Goal: Book appointment/travel/reservation

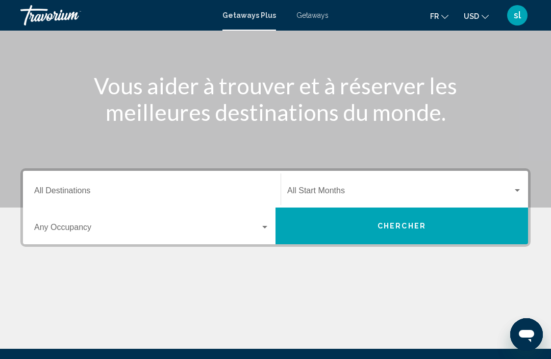
scroll to position [102, 0]
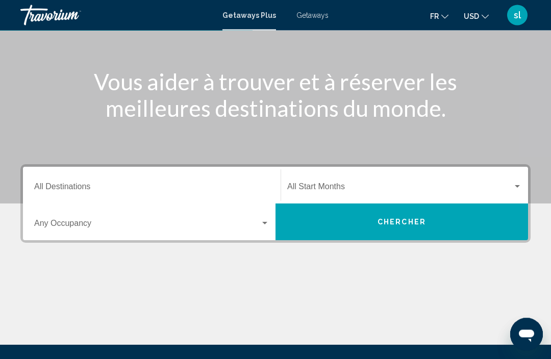
click at [362, 228] on button "Chercher" at bounding box center [402, 222] width 253 height 37
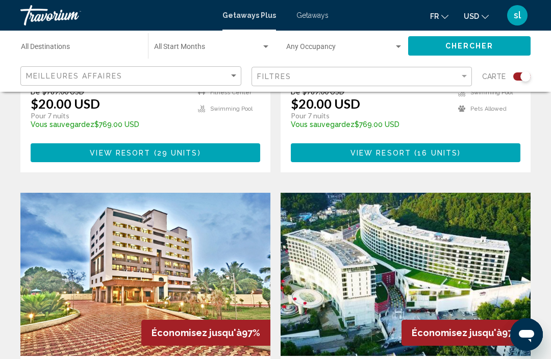
scroll to position [1358, 0]
click at [476, 17] on button "USD USD ($) MXN (Mex$) CAD (Can$) GBP (£) EUR (€) AUD (A$) NZD (NZ$) CNY (CN¥)" at bounding box center [476, 16] width 25 height 15
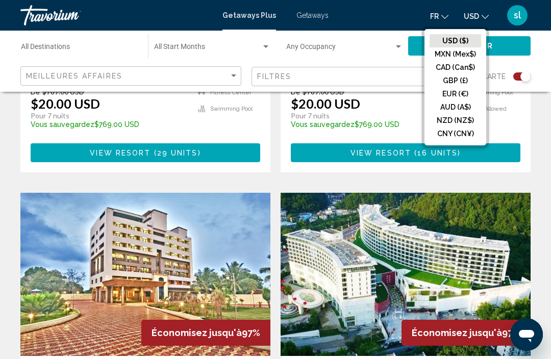
click at [458, 65] on button "CAD (Can$)" at bounding box center [456, 67] width 52 height 13
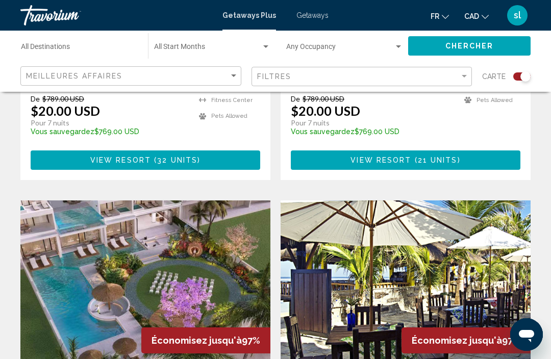
scroll to position [980, 0]
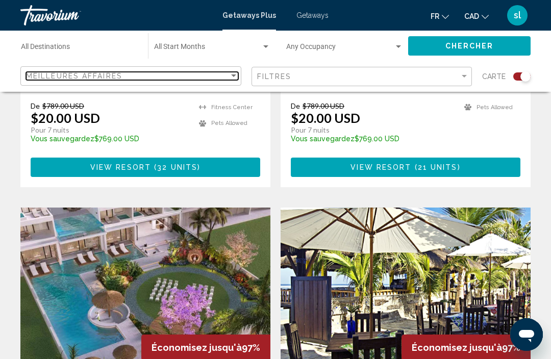
click at [230, 80] on div "Sort by" at bounding box center [233, 76] width 9 height 8
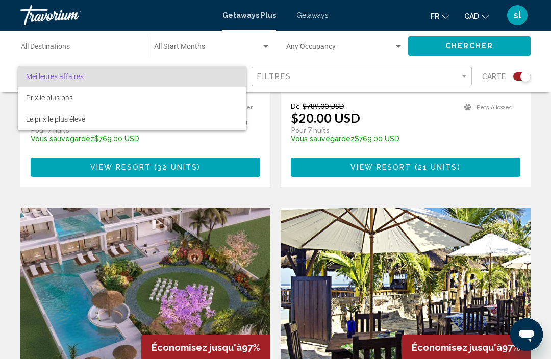
click at [465, 80] on div at bounding box center [275, 179] width 551 height 359
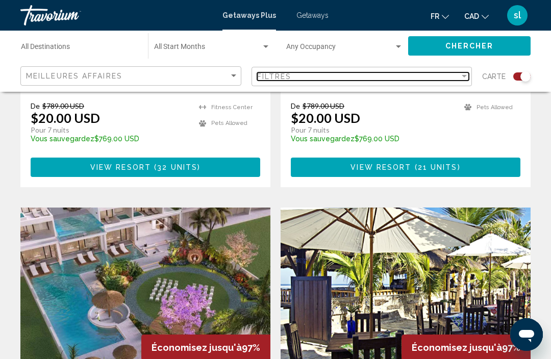
click at [464, 78] on div "Filter" at bounding box center [464, 76] width 9 height 8
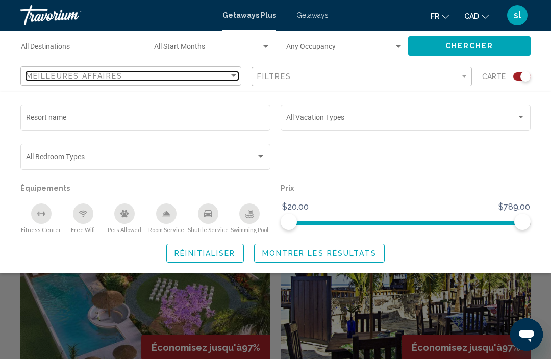
click at [227, 80] on div "Meilleures affaires" at bounding box center [127, 76] width 203 height 8
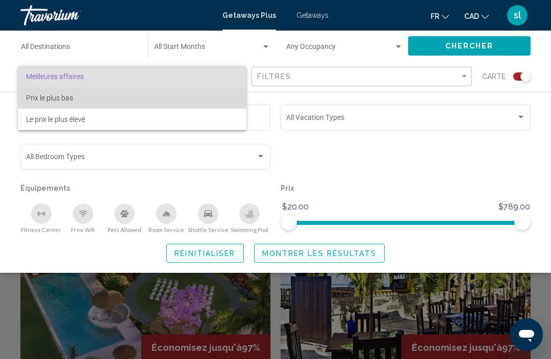
click at [61, 98] on span "Prix ​​le plus bas" at bounding box center [49, 98] width 47 height 8
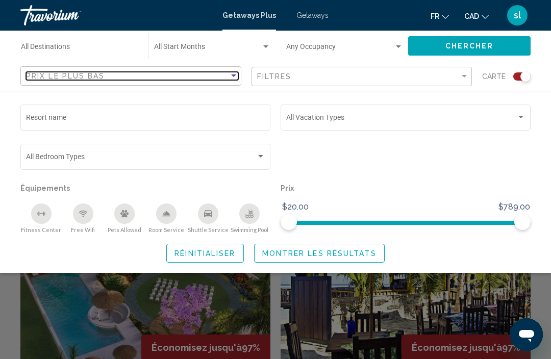
click at [236, 79] on div "Sort by" at bounding box center [233, 76] width 9 height 8
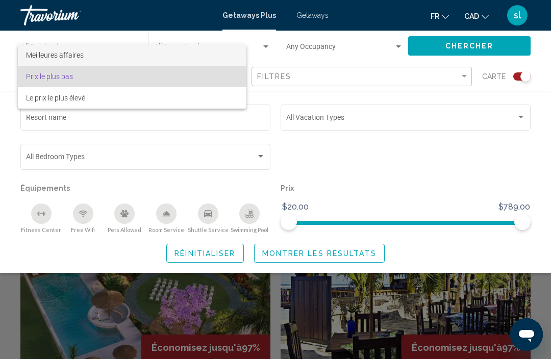
click at [75, 57] on span "Meilleures affaires" at bounding box center [55, 55] width 58 height 8
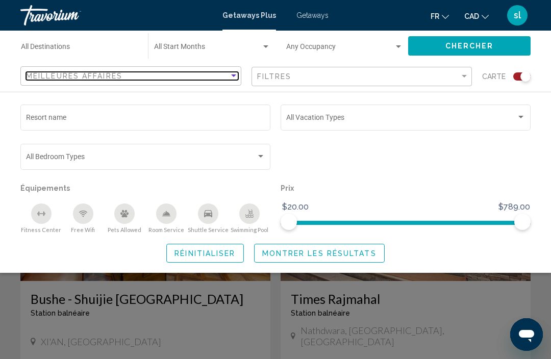
scroll to position [699, 0]
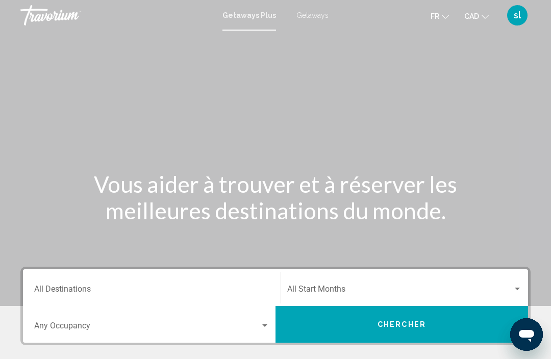
click at [308, 19] on span "Getaways" at bounding box center [313, 15] width 32 height 8
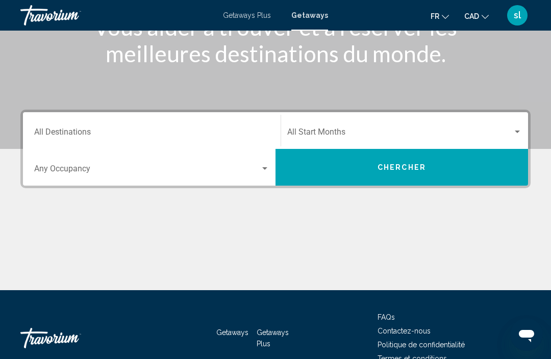
click at [473, 168] on button "Chercher" at bounding box center [402, 167] width 253 height 37
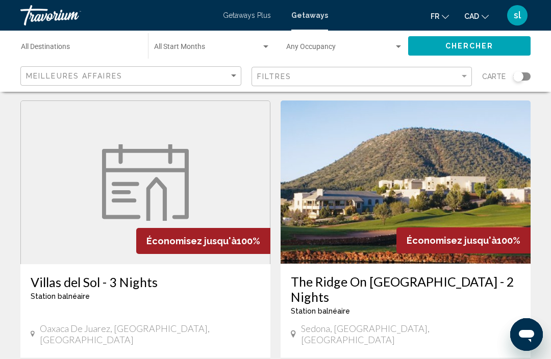
scroll to position [785, 0]
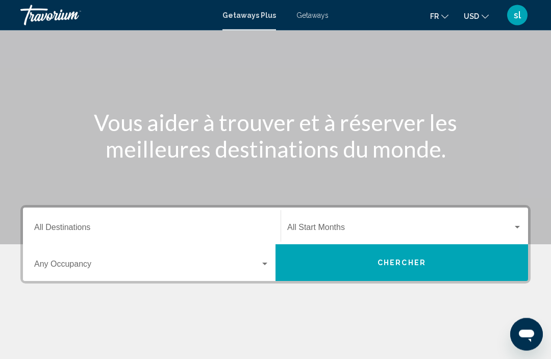
scroll to position [77, 0]
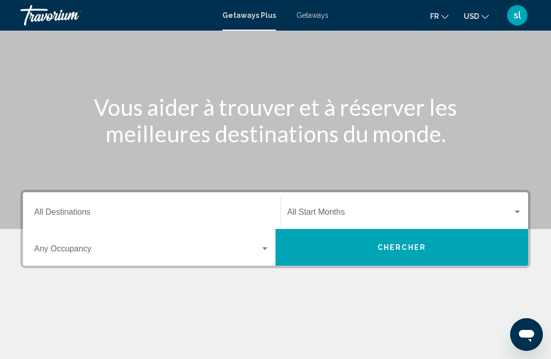
click at [536, 94] on div "Vous aider à trouver et à réserver les meilleures destinations du monde." at bounding box center [275, 120] width 551 height 53
click at [222, 210] on input "Destination All Destinations" at bounding box center [151, 214] width 235 height 9
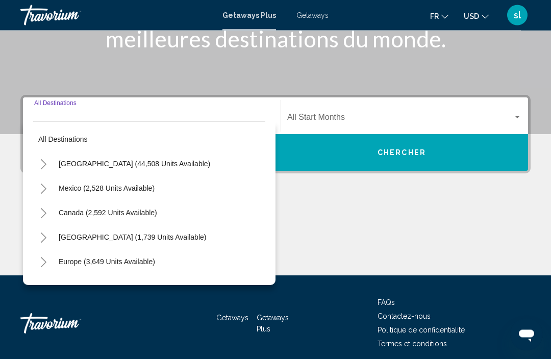
scroll to position [180, 0]
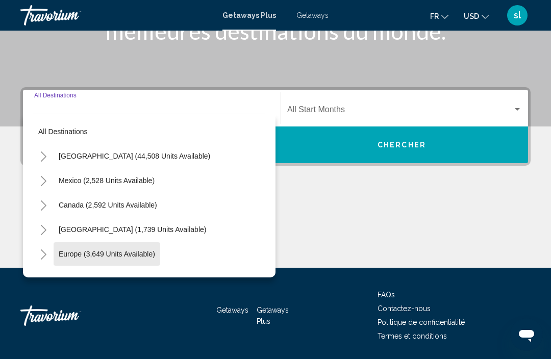
click at [130, 263] on button "Europe (3,649 units available)" at bounding box center [107, 254] width 107 height 23
type input "**********"
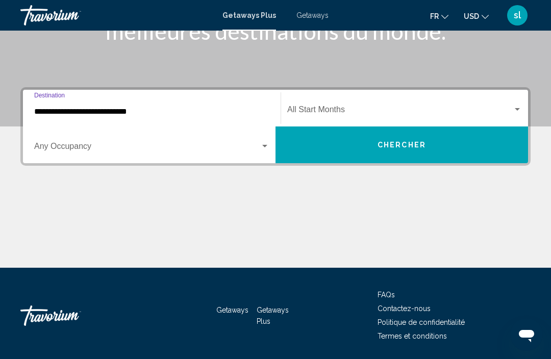
click at [415, 109] on span "Search widget" at bounding box center [400, 111] width 226 height 9
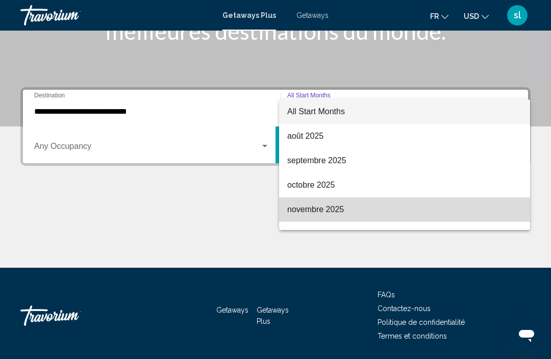
click at [320, 216] on span "novembre 2025" at bounding box center [404, 210] width 235 height 25
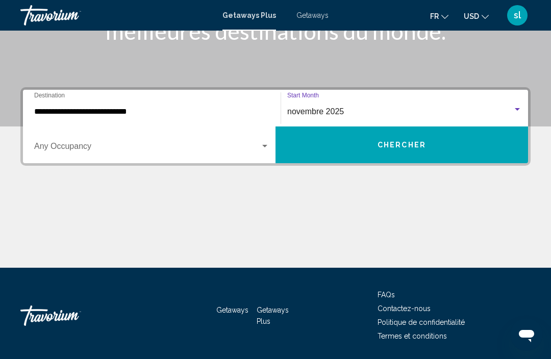
click at [263, 152] on div "Search widget" at bounding box center [151, 148] width 235 height 9
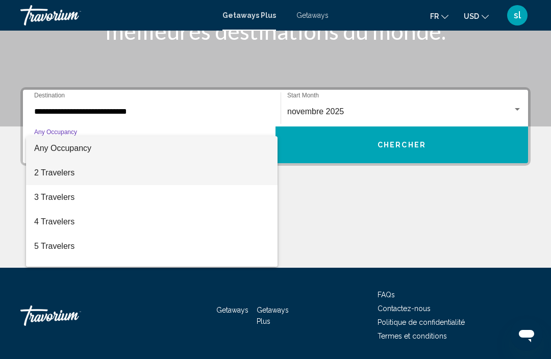
click at [68, 174] on span "2 Travelers" at bounding box center [151, 173] width 235 height 25
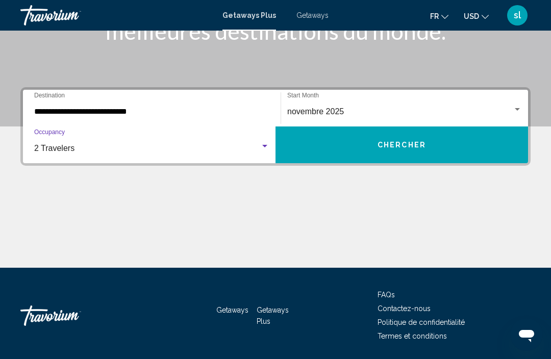
click at [432, 160] on button "Chercher" at bounding box center [402, 145] width 253 height 37
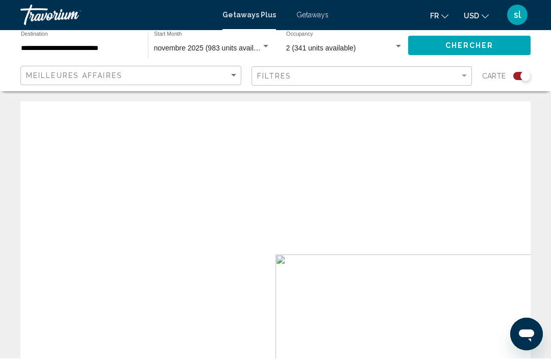
scroll to position [1, 0]
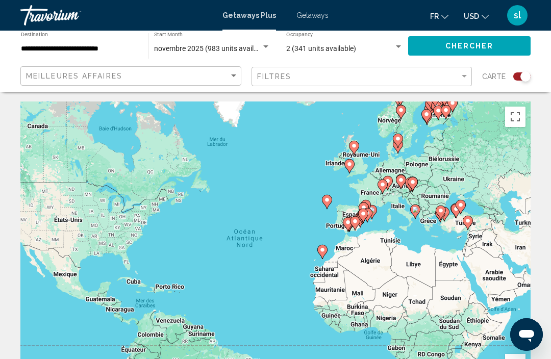
click at [476, 20] on button "USD USD ($) MXN (Mex$) CAD (Can$) GBP (£) EUR (€) AUD (A$) NZD (NZ$) CNY (CN¥)" at bounding box center [476, 16] width 25 height 15
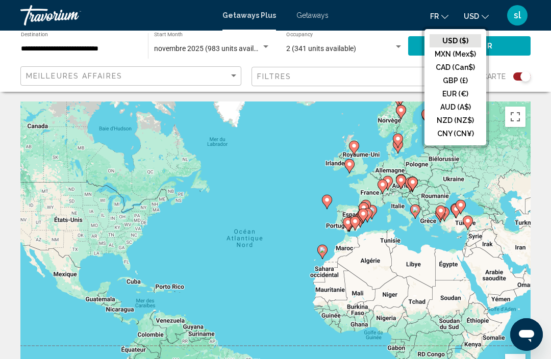
click at [459, 69] on button "CAD (Can$)" at bounding box center [456, 67] width 52 height 13
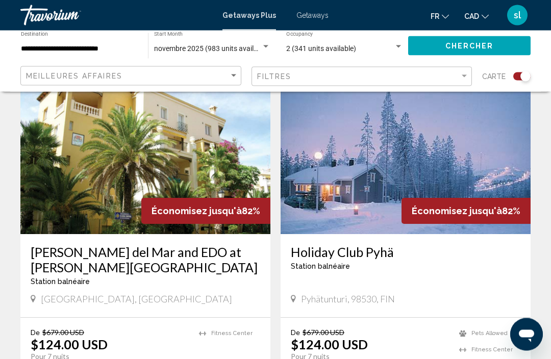
scroll to position [1462, 0]
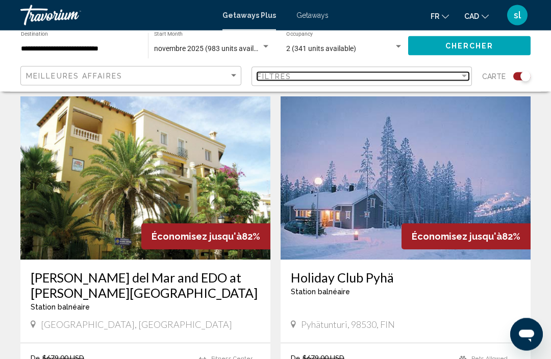
click at [457, 78] on div "Filtres" at bounding box center [358, 76] width 203 height 8
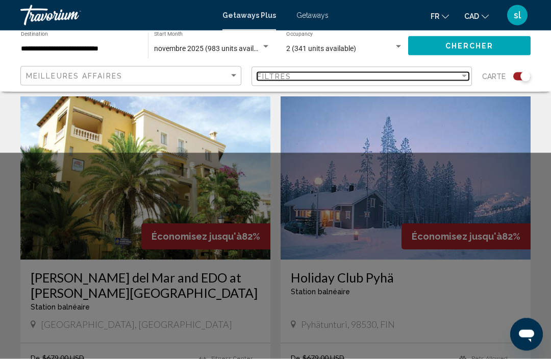
scroll to position [1463, 0]
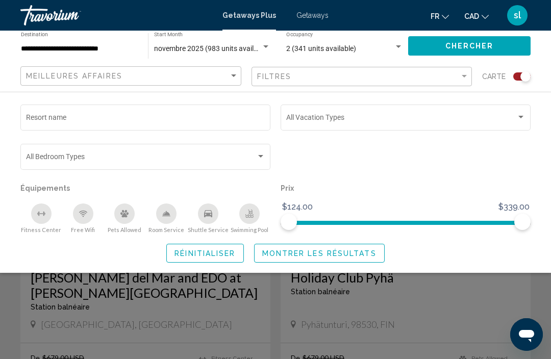
click at [520, 123] on div "Search widget" at bounding box center [405, 119] width 239 height 8
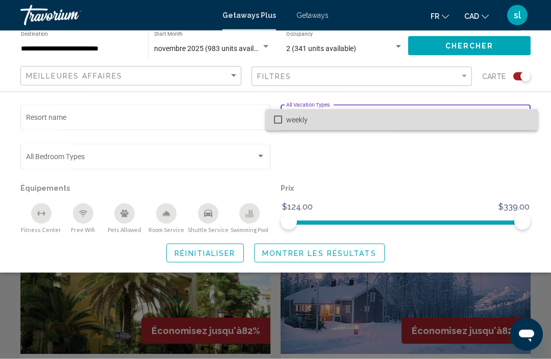
scroll to position [1370, 0]
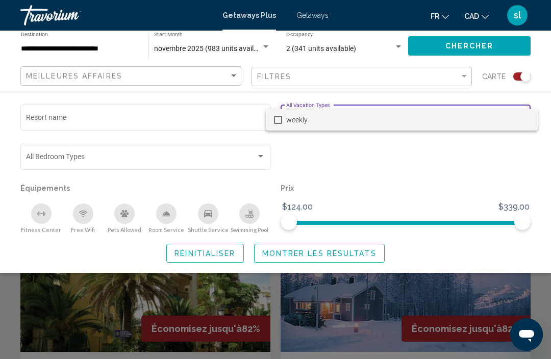
click at [439, 183] on div at bounding box center [275, 179] width 551 height 359
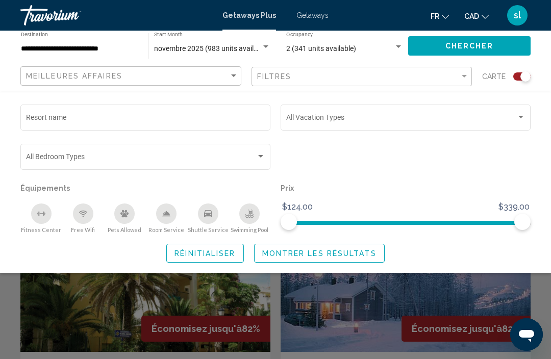
click at [517, 116] on div "Search widget" at bounding box center [521, 117] width 9 height 8
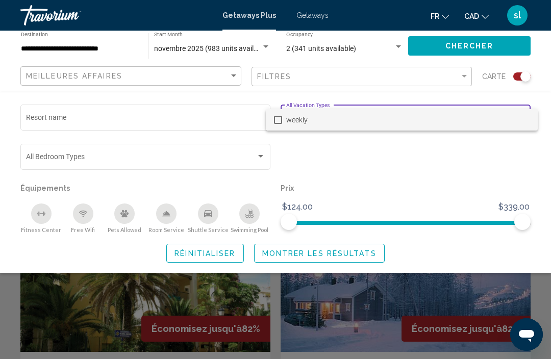
click at [467, 171] on div at bounding box center [275, 179] width 551 height 359
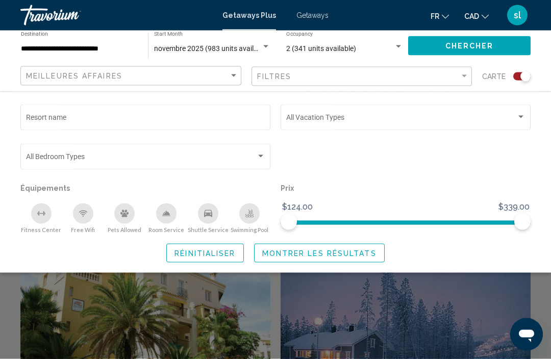
scroll to position [1322, 0]
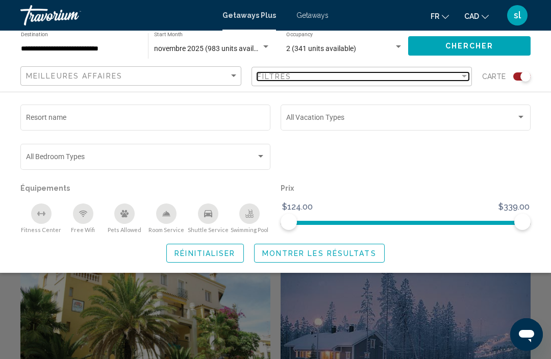
click at [454, 79] on div "Filtres" at bounding box center [358, 76] width 203 height 8
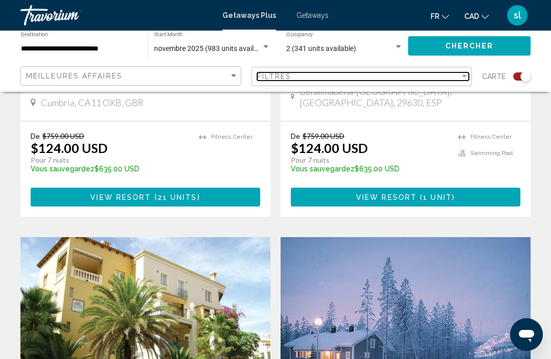
click at [465, 80] on div "Filter" at bounding box center [464, 76] width 9 height 8
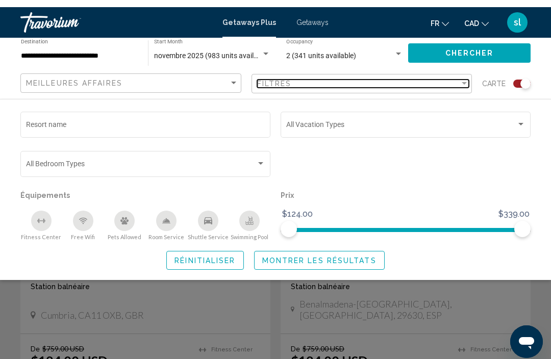
scroll to position [1108, 0]
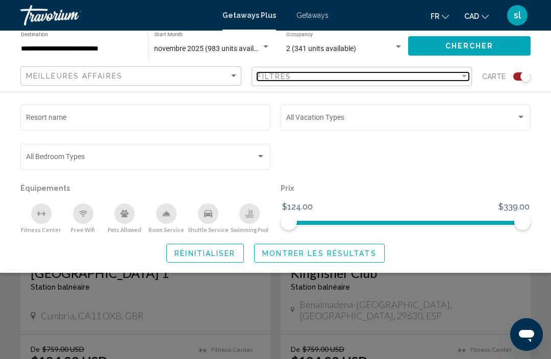
click at [460, 78] on div "Filter" at bounding box center [464, 76] width 9 height 8
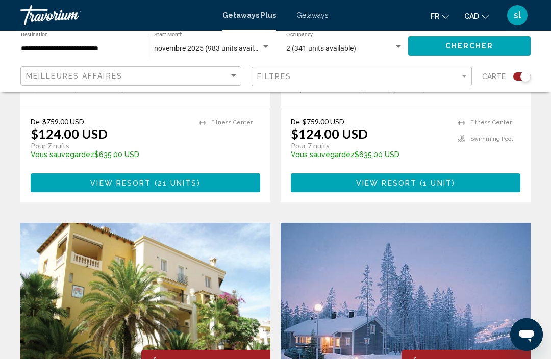
scroll to position [1339, 0]
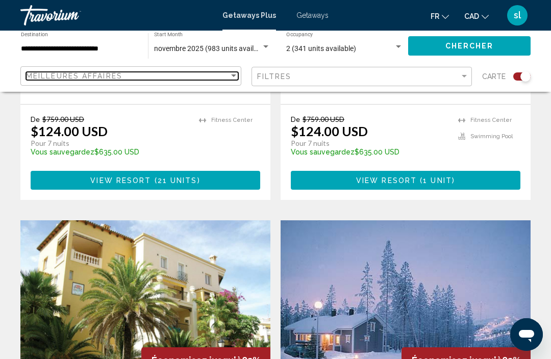
click at [227, 80] on div "Meilleures affaires" at bounding box center [127, 76] width 203 height 8
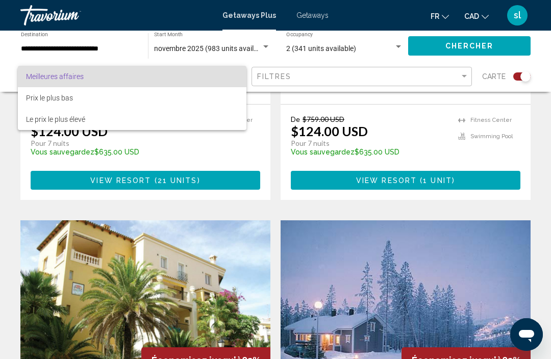
click at [543, 157] on div at bounding box center [275, 179] width 551 height 359
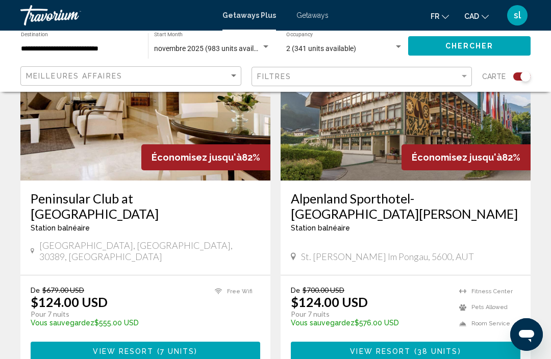
scroll to position [1908, 0]
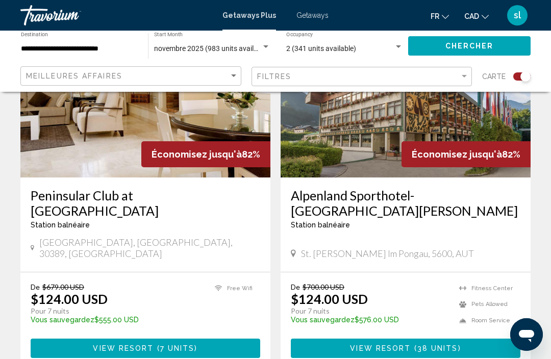
click at [108, 53] on input "**********" at bounding box center [79, 49] width 117 height 8
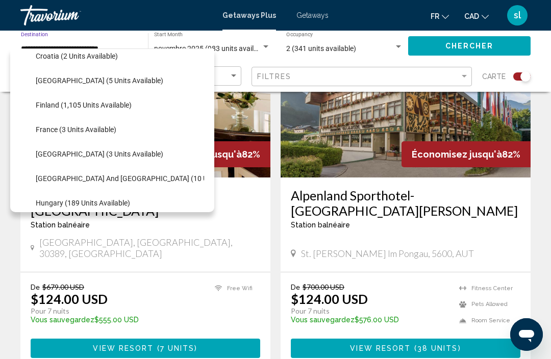
scroll to position [207, 0]
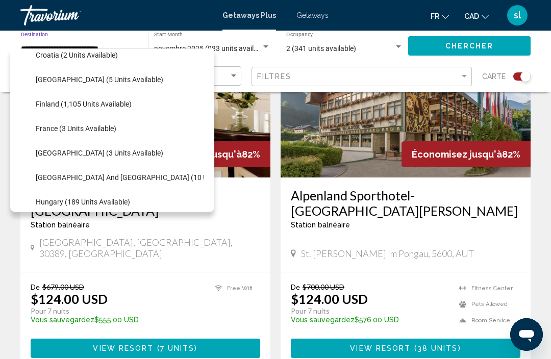
click at [97, 132] on span "France (3 units available)" at bounding box center [76, 129] width 81 height 8
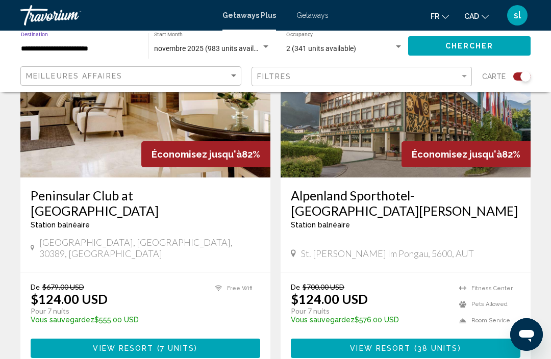
click at [444, 45] on button "Chercher" at bounding box center [469, 45] width 123 height 19
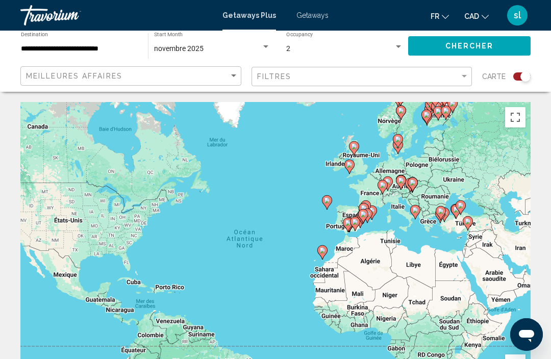
click at [388, 177] on icon "Main content" at bounding box center [387, 183] width 9 height 13
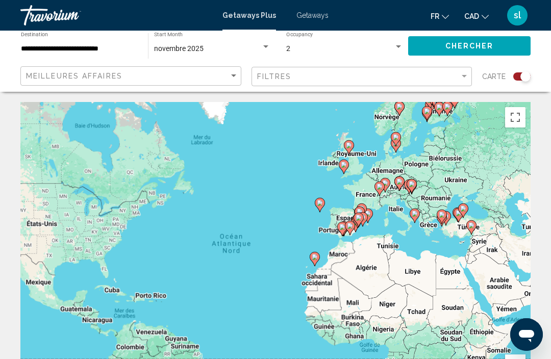
scroll to position [49, 0]
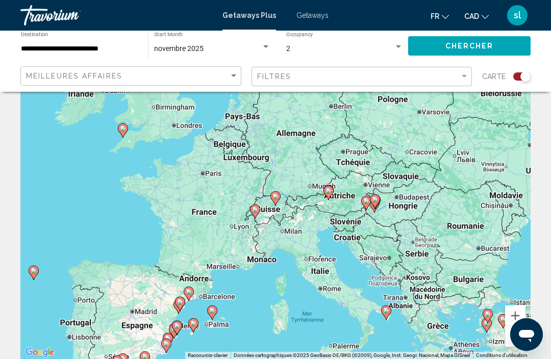
type input "**********"
click at [258, 217] on gmp-advanced-marker "Main content" at bounding box center [255, 211] width 10 height 15
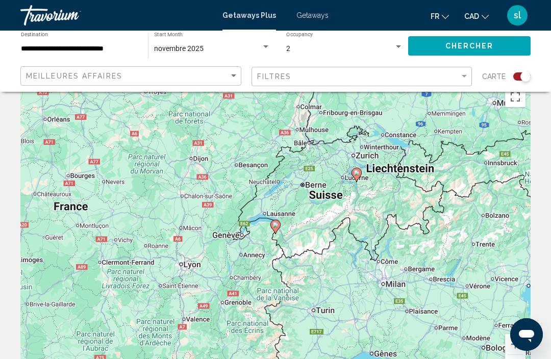
scroll to position [19, 0]
